Goal: Information Seeking & Learning: Learn about a topic

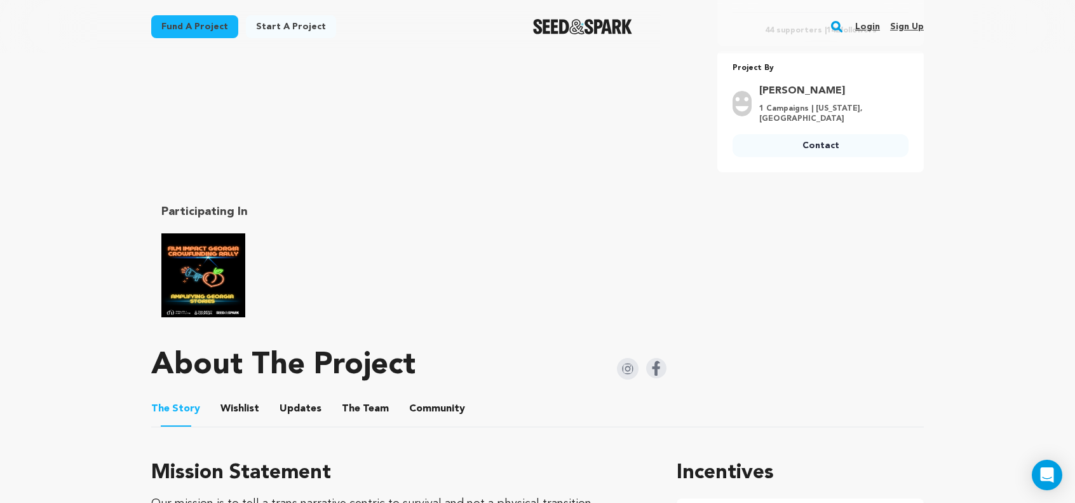
scroll to position [572, 0]
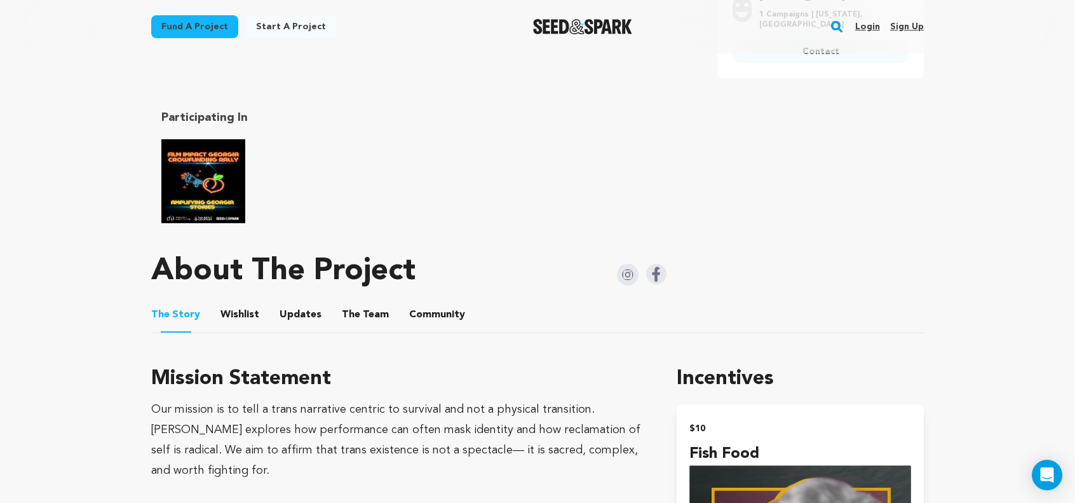
click at [430, 302] on button "Community" at bounding box center [437, 317] width 30 height 30
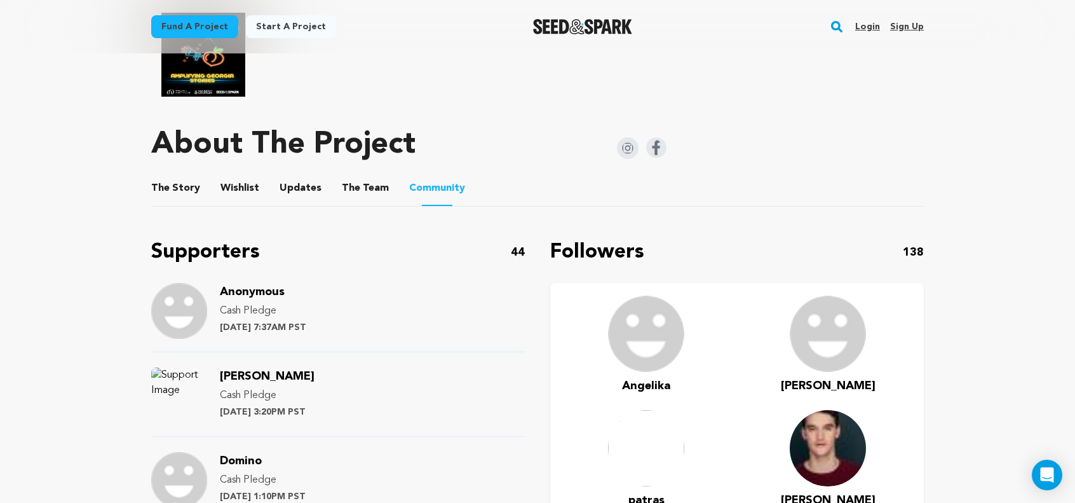
scroll to position [699, 0]
click at [170, 180] on button "The Story" at bounding box center [176, 190] width 30 height 30
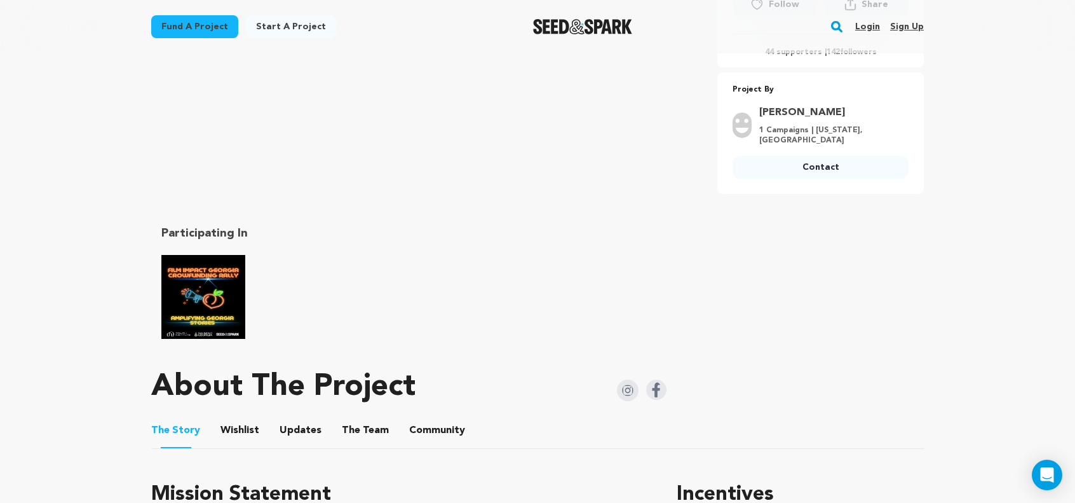
scroll to position [445, 0]
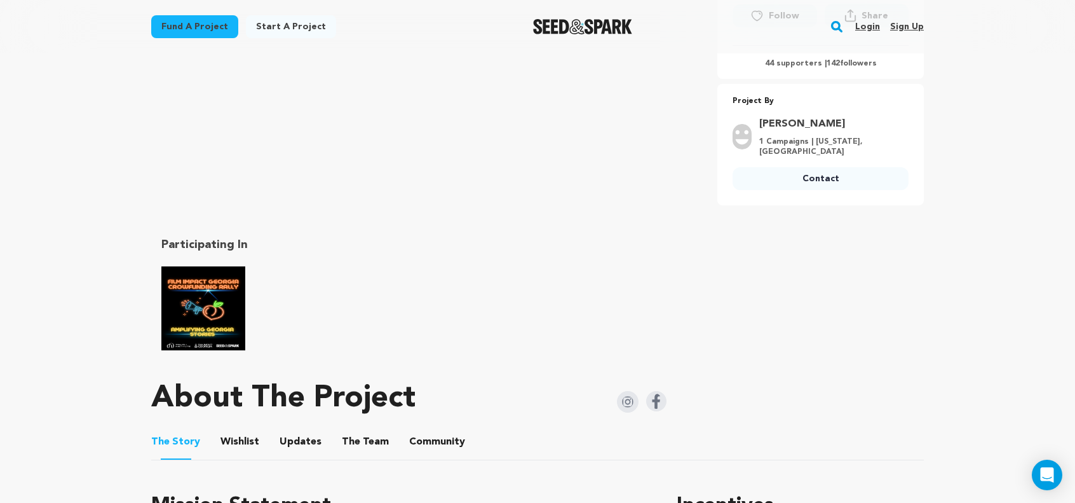
click at [193, 283] on img "Film Impact Georgia Rally" at bounding box center [203, 308] width 84 height 84
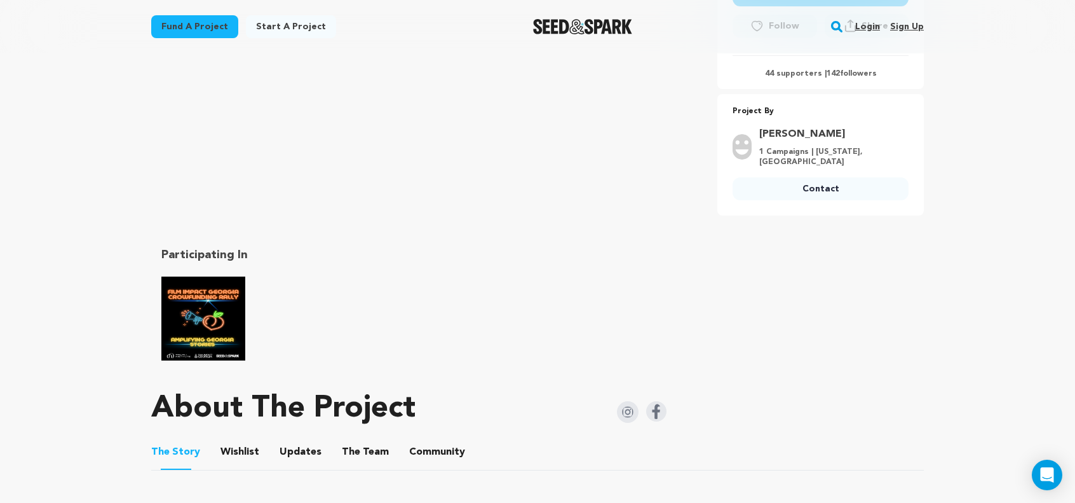
scroll to position [508, 0]
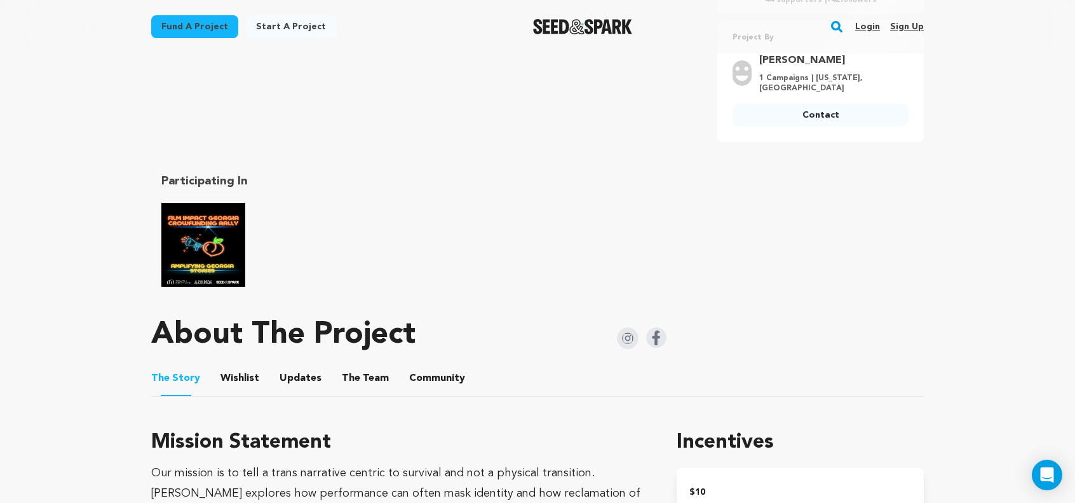
click at [201, 231] on img "Film Impact Georgia Rally" at bounding box center [203, 245] width 84 height 84
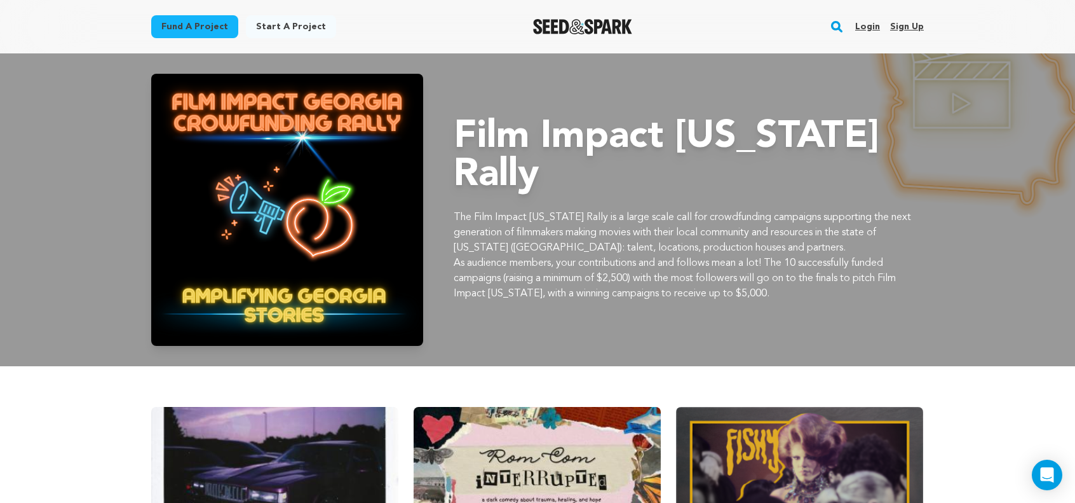
click at [578, 25] on img "Seed&Spark Homepage" at bounding box center [583, 26] width 100 height 15
